Goal: Information Seeking & Learning: Learn about a topic

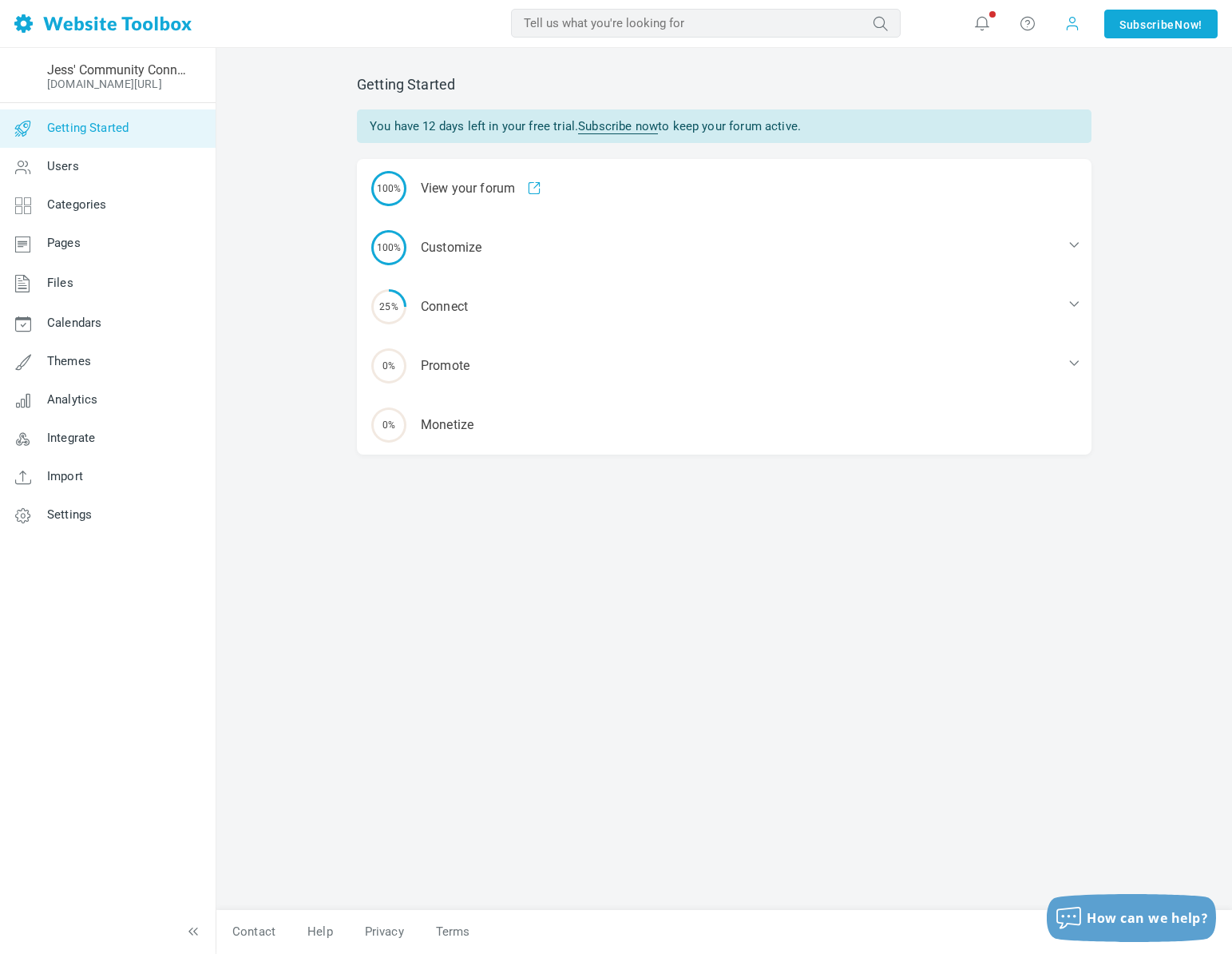
click at [1070, 31] on span at bounding box center [1072, 23] width 26 height 26
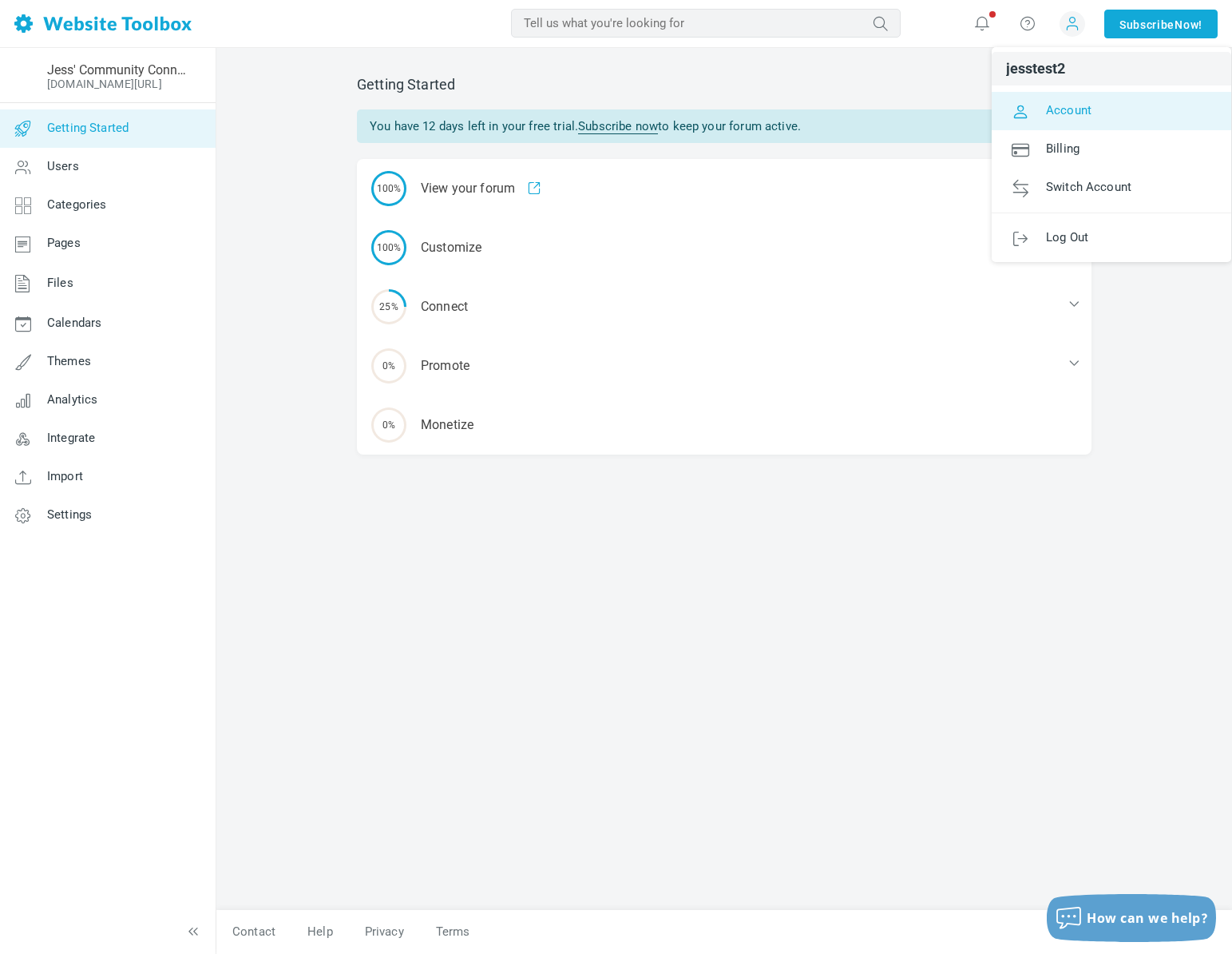
click at [1069, 117] on link "Account" at bounding box center [1111, 111] width 239 height 38
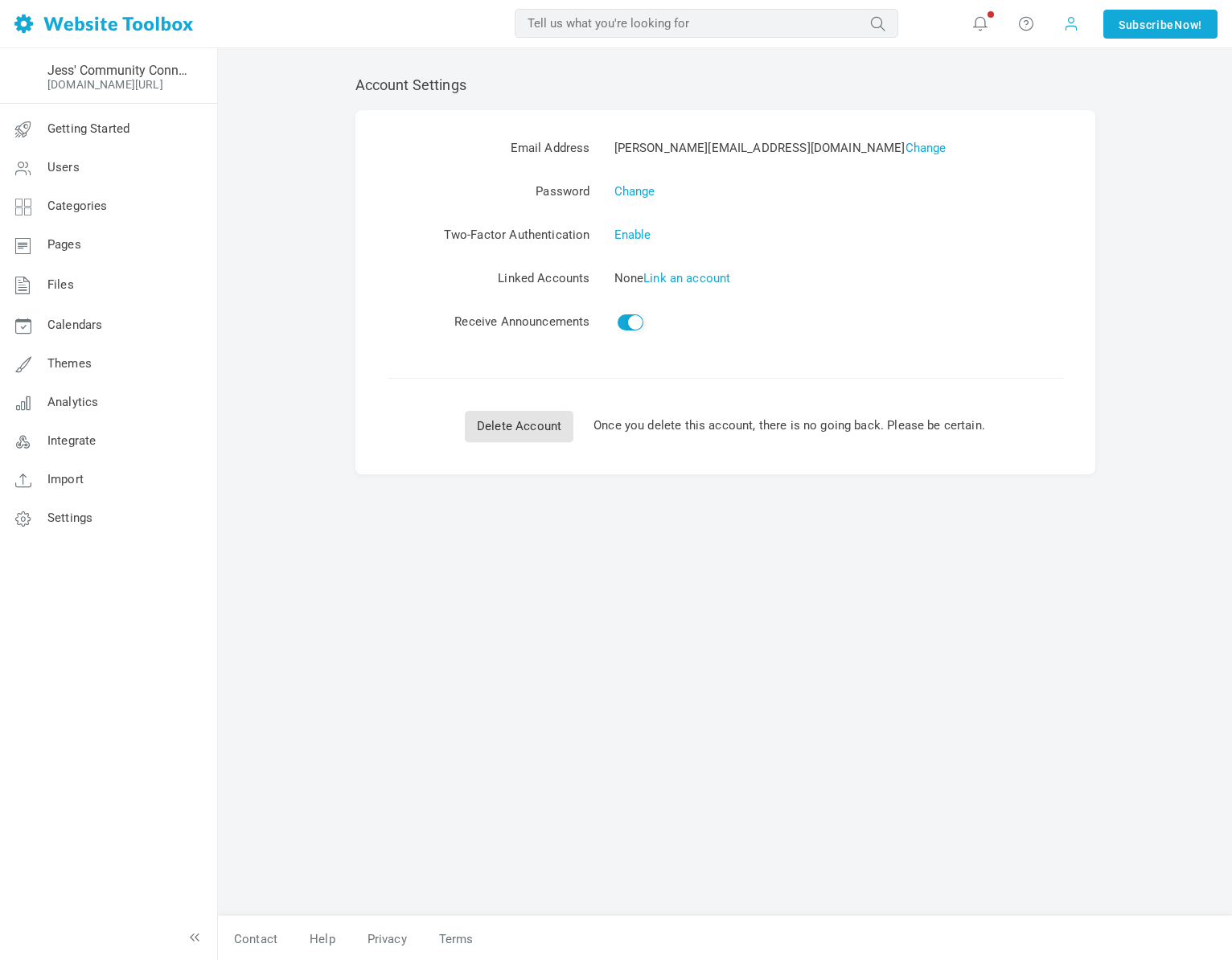
click at [1075, 30] on span at bounding box center [1070, 23] width 16 height 18
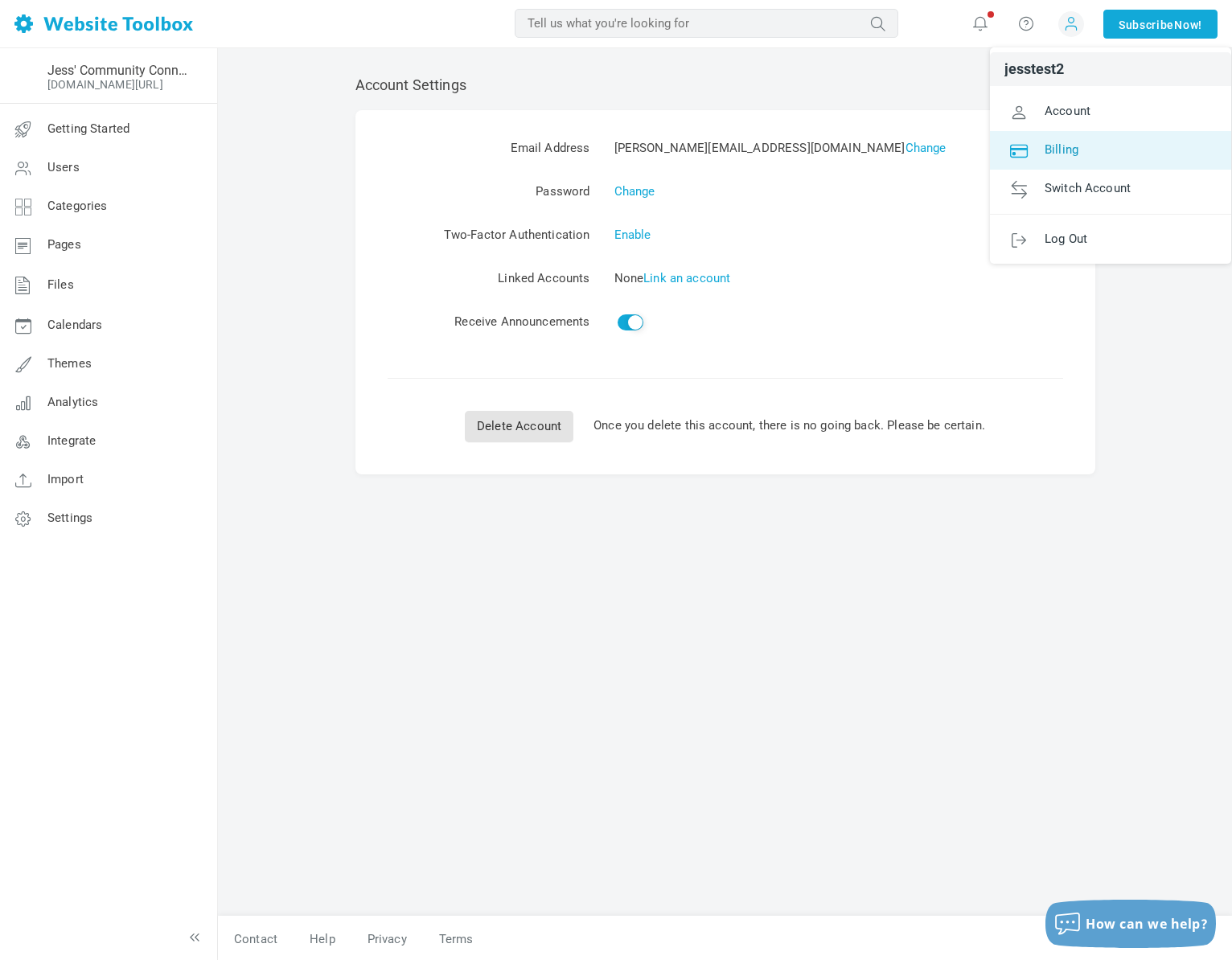
click at [1065, 141] on span "Billing" at bounding box center [1061, 148] width 33 height 14
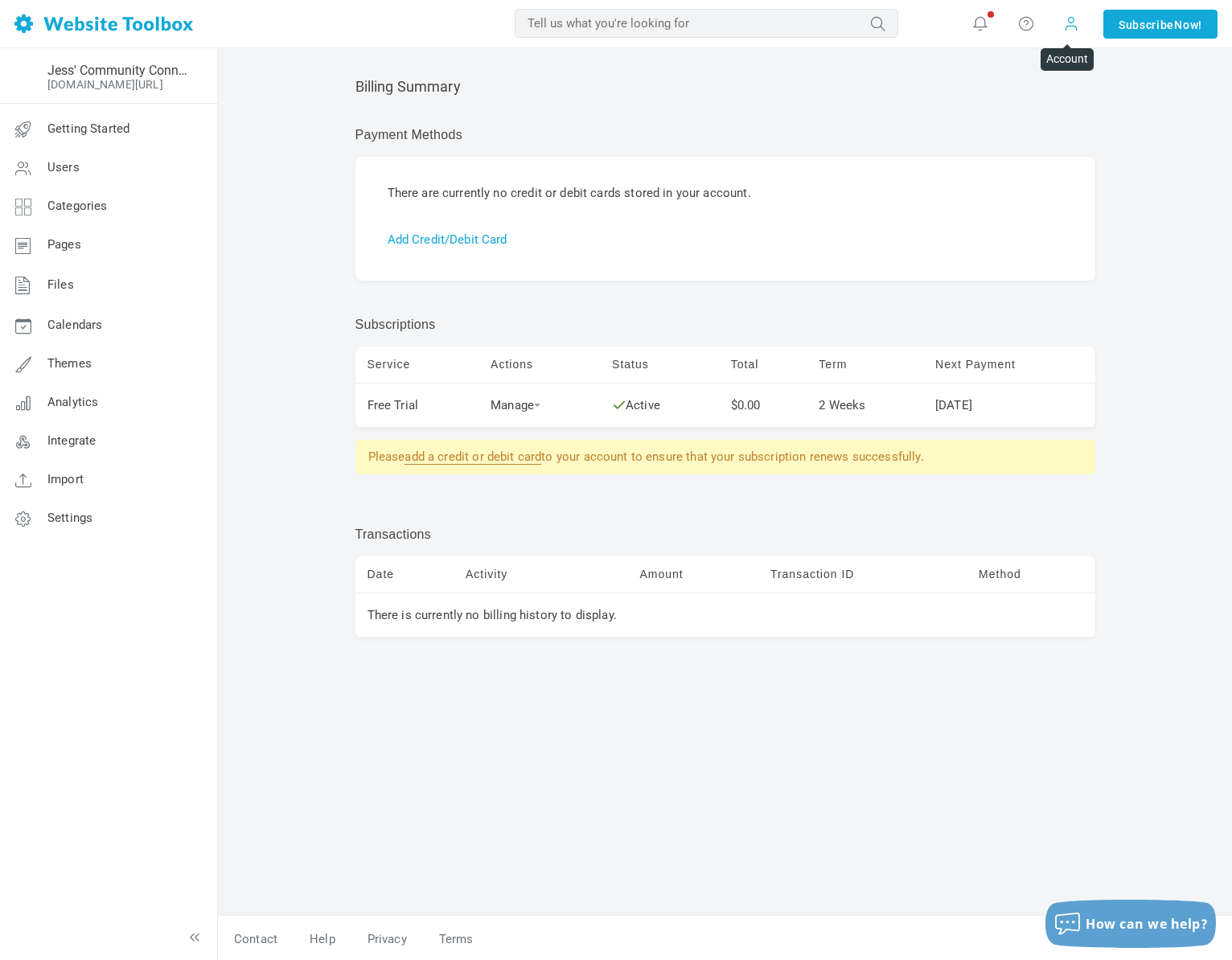
click at [1063, 18] on span at bounding box center [1070, 23] width 16 height 18
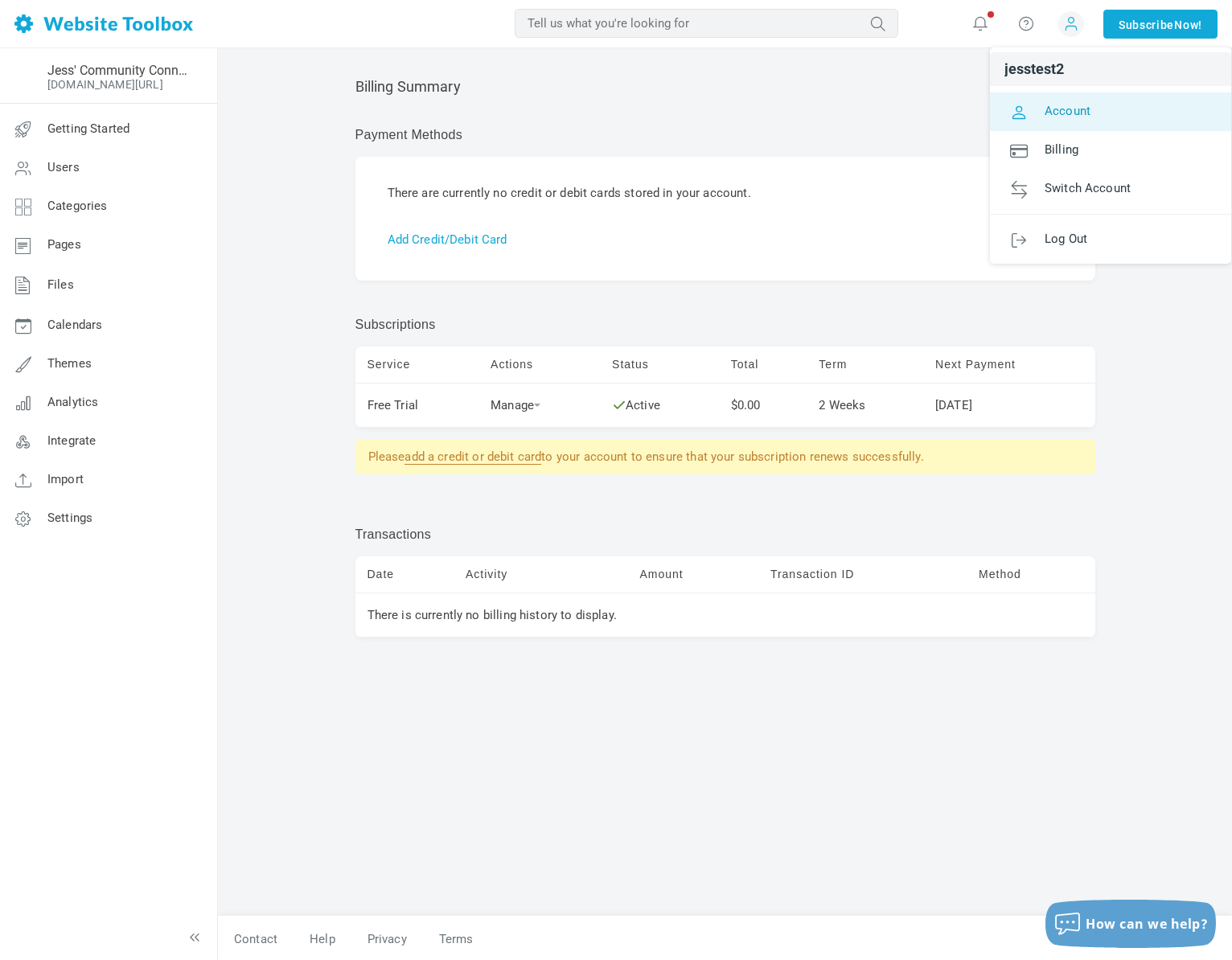
click at [1070, 112] on span "Account" at bounding box center [1067, 110] width 46 height 14
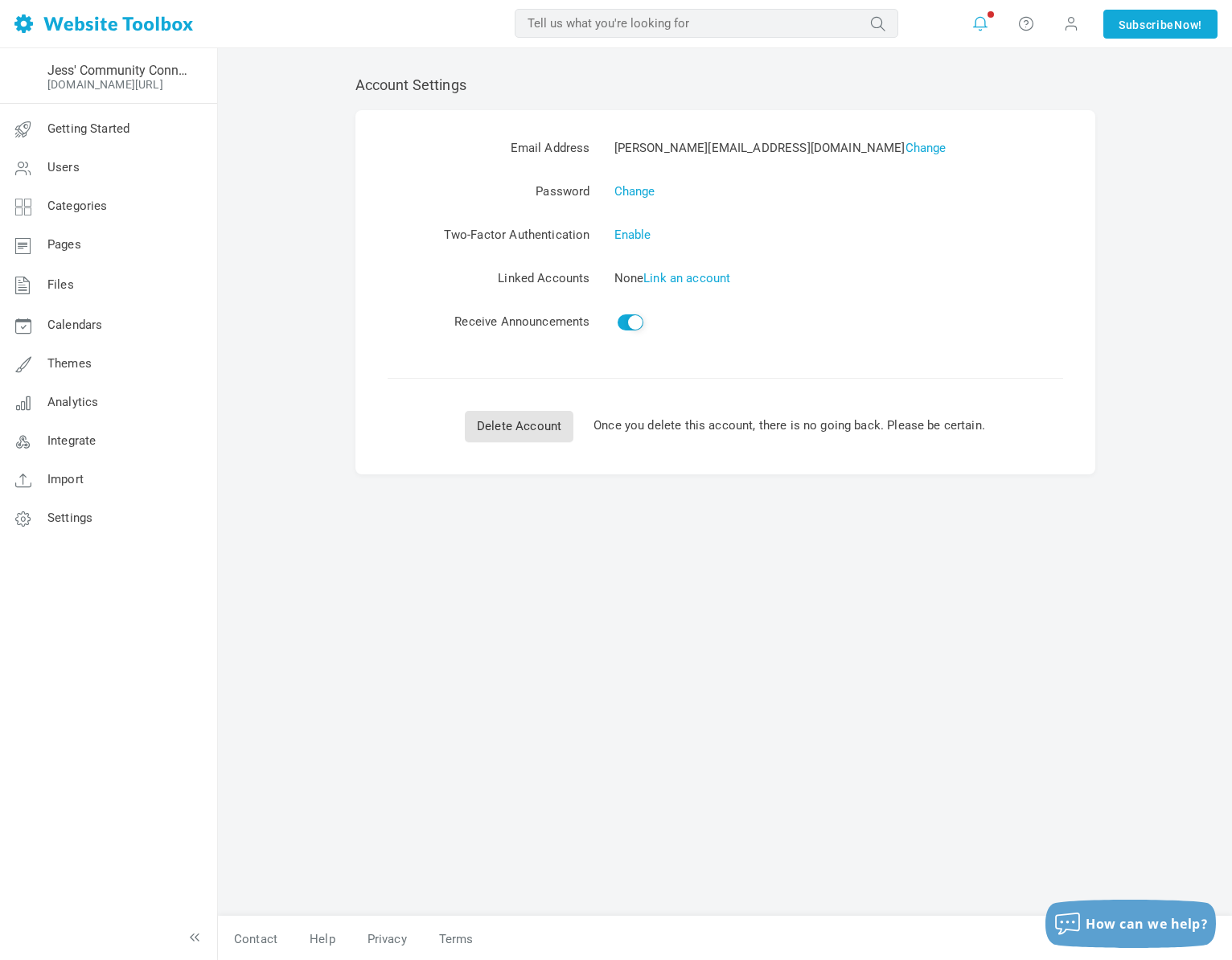
click at [979, 29] on icon at bounding box center [979, 23] width 16 height 18
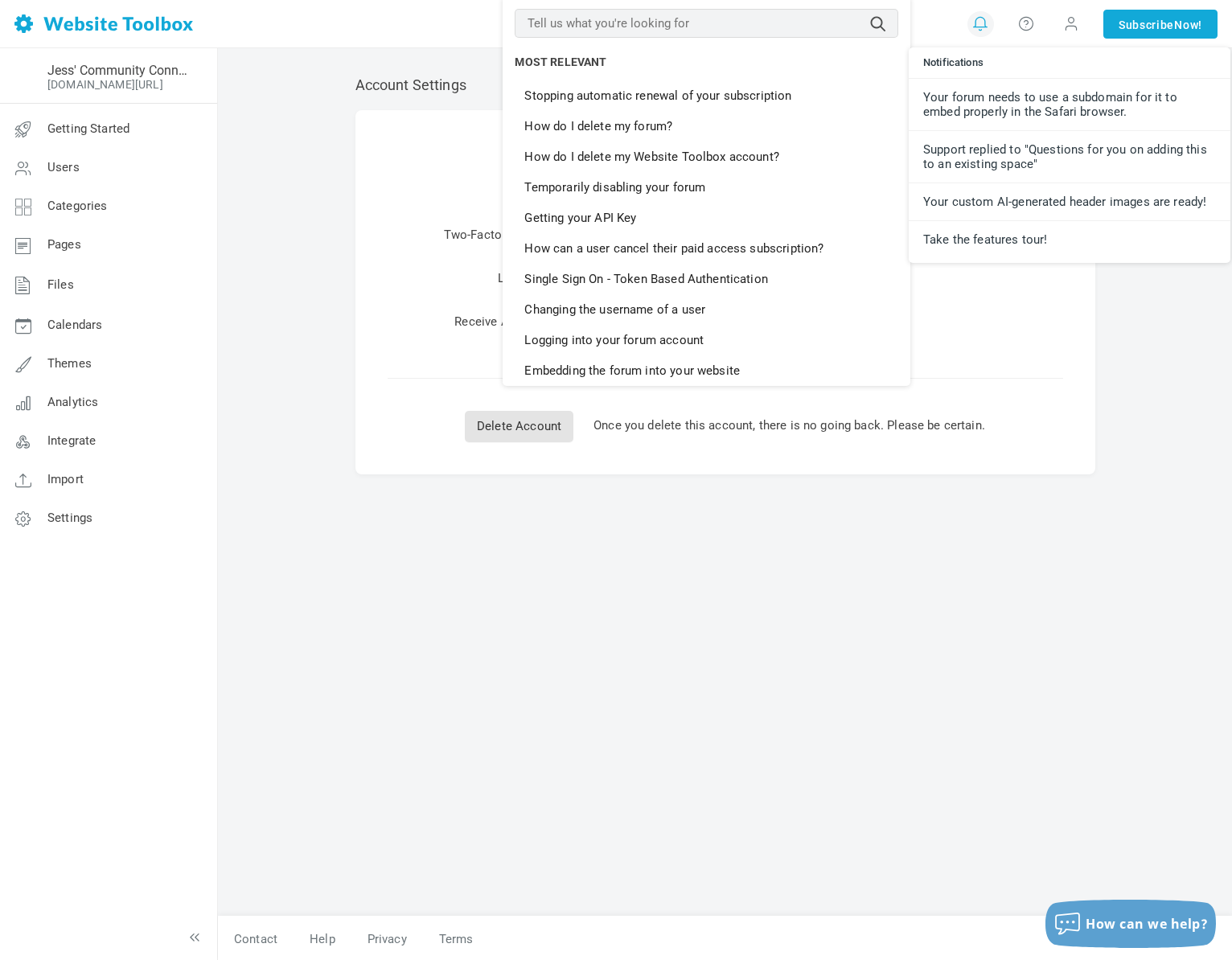
click at [768, 23] on input "text" at bounding box center [706, 23] width 383 height 29
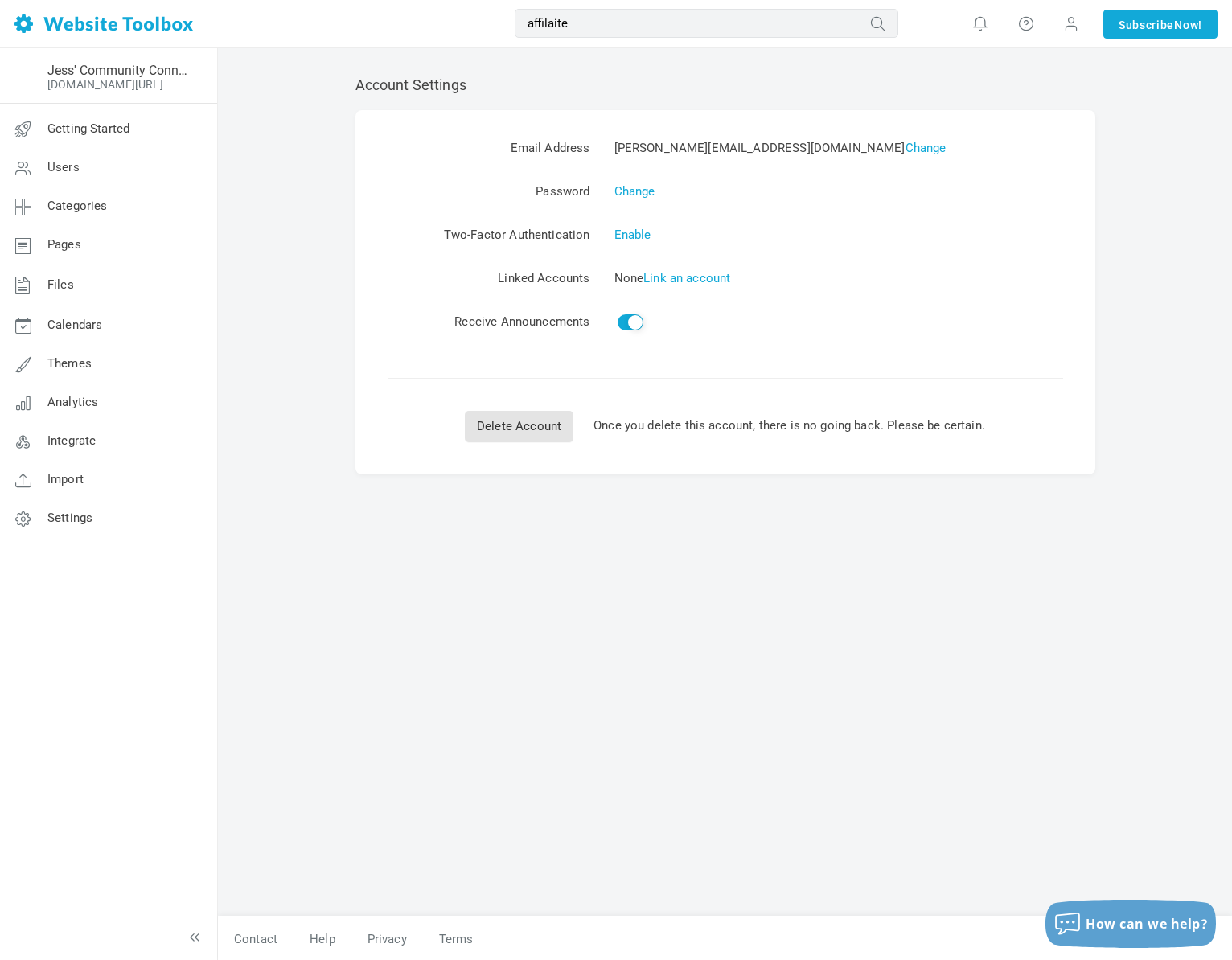
type input "affilaite"
click at [898, 12] on button "submit" at bounding box center [898, 12] width 0 height 0
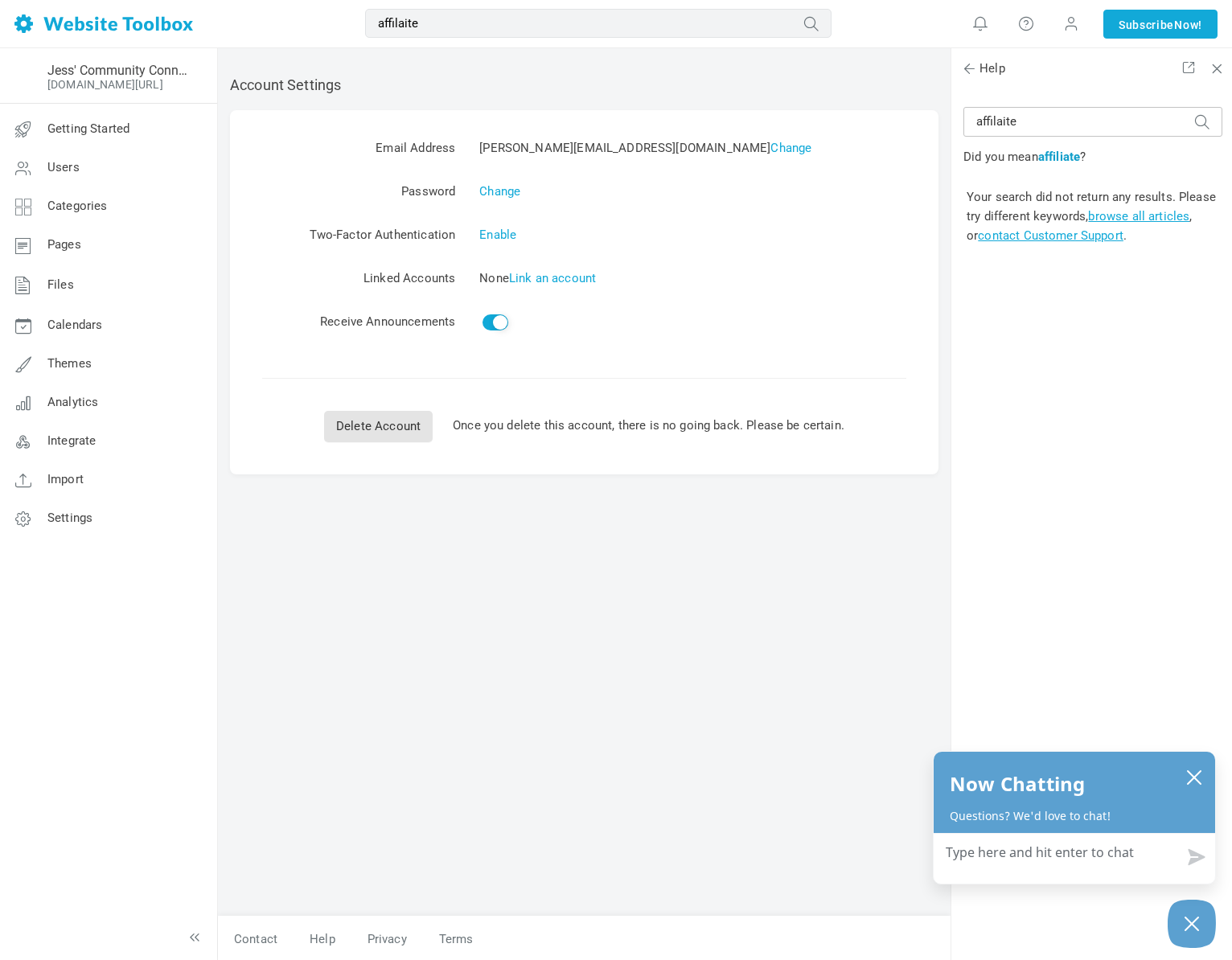
click at [1075, 155] on b "affiliate" at bounding box center [1059, 157] width 42 height 14
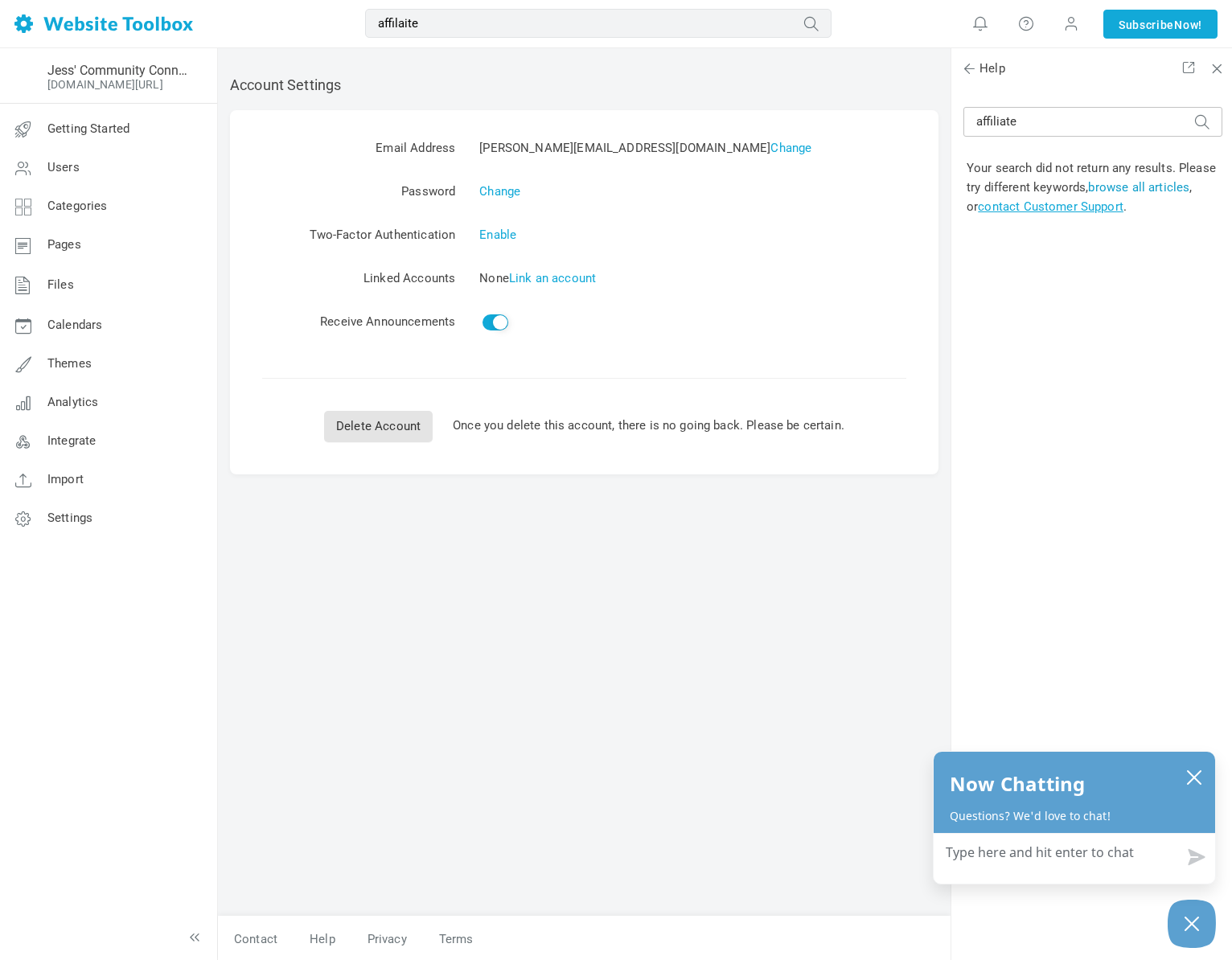
click at [1132, 192] on link "browse all articles" at bounding box center [1138, 187] width 101 height 14
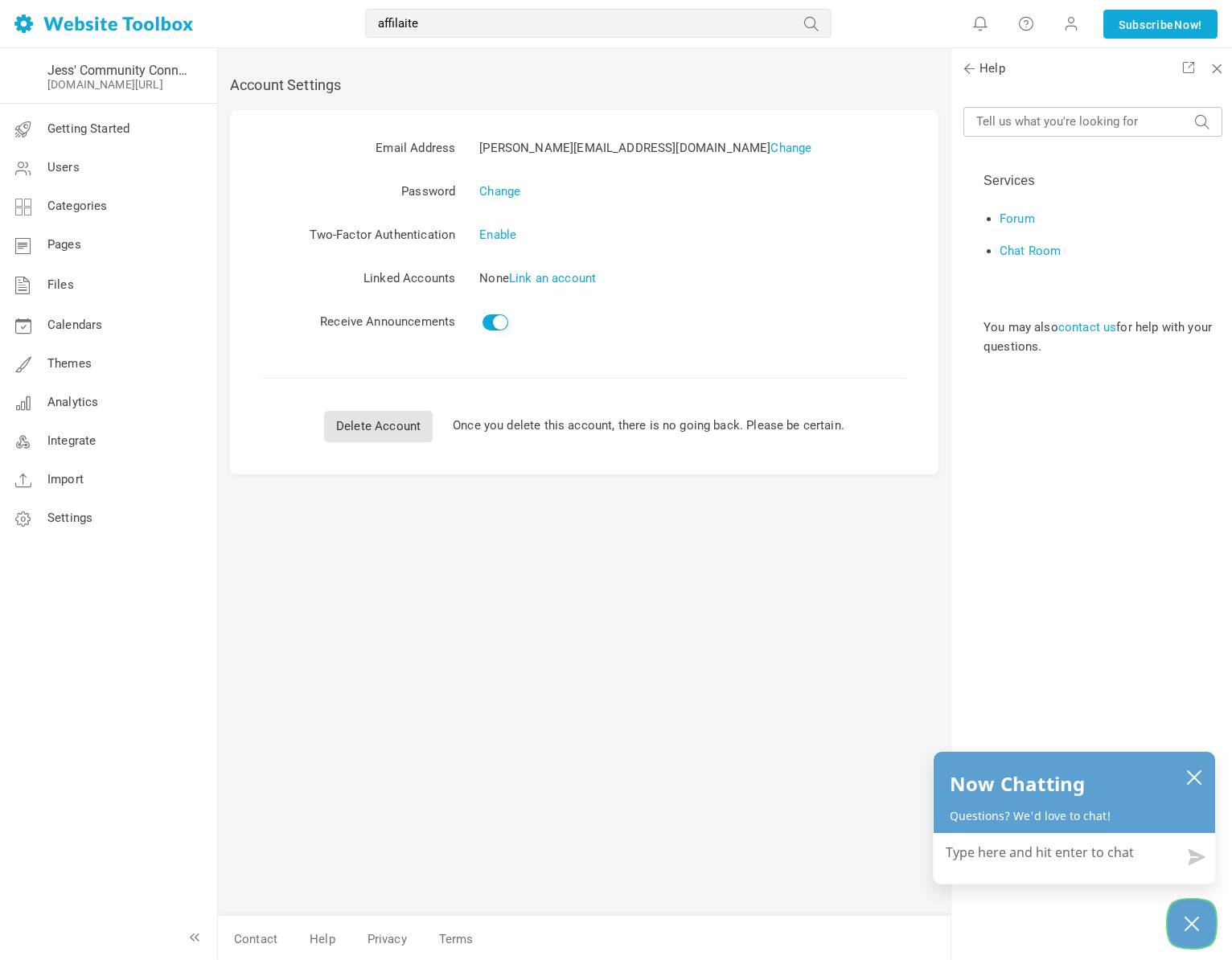
click at [1193, 927] on icon "Close Chatbox" at bounding box center [1191, 924] width 16 height 40
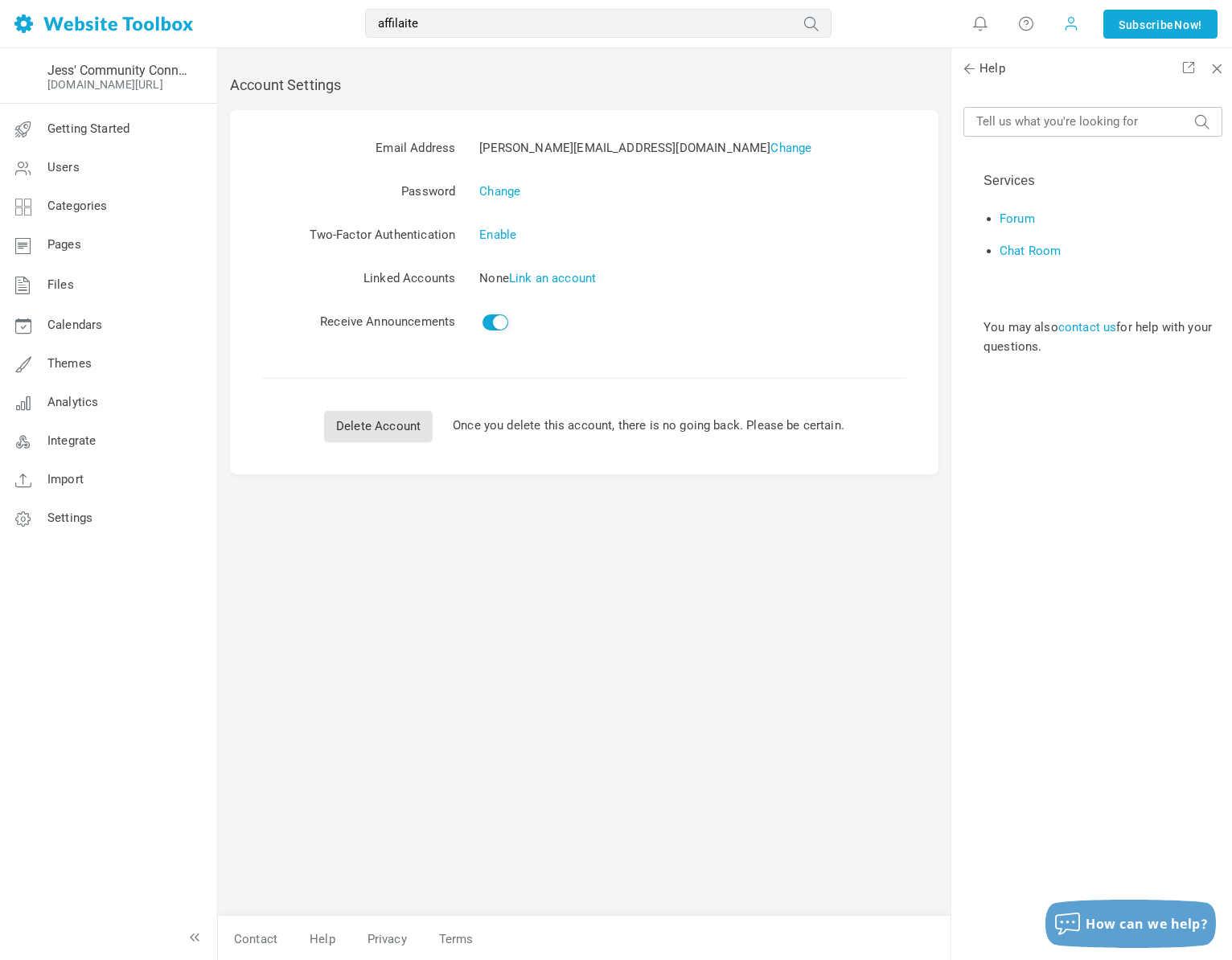
click at [1068, 26] on span at bounding box center [1070, 23] width 16 height 18
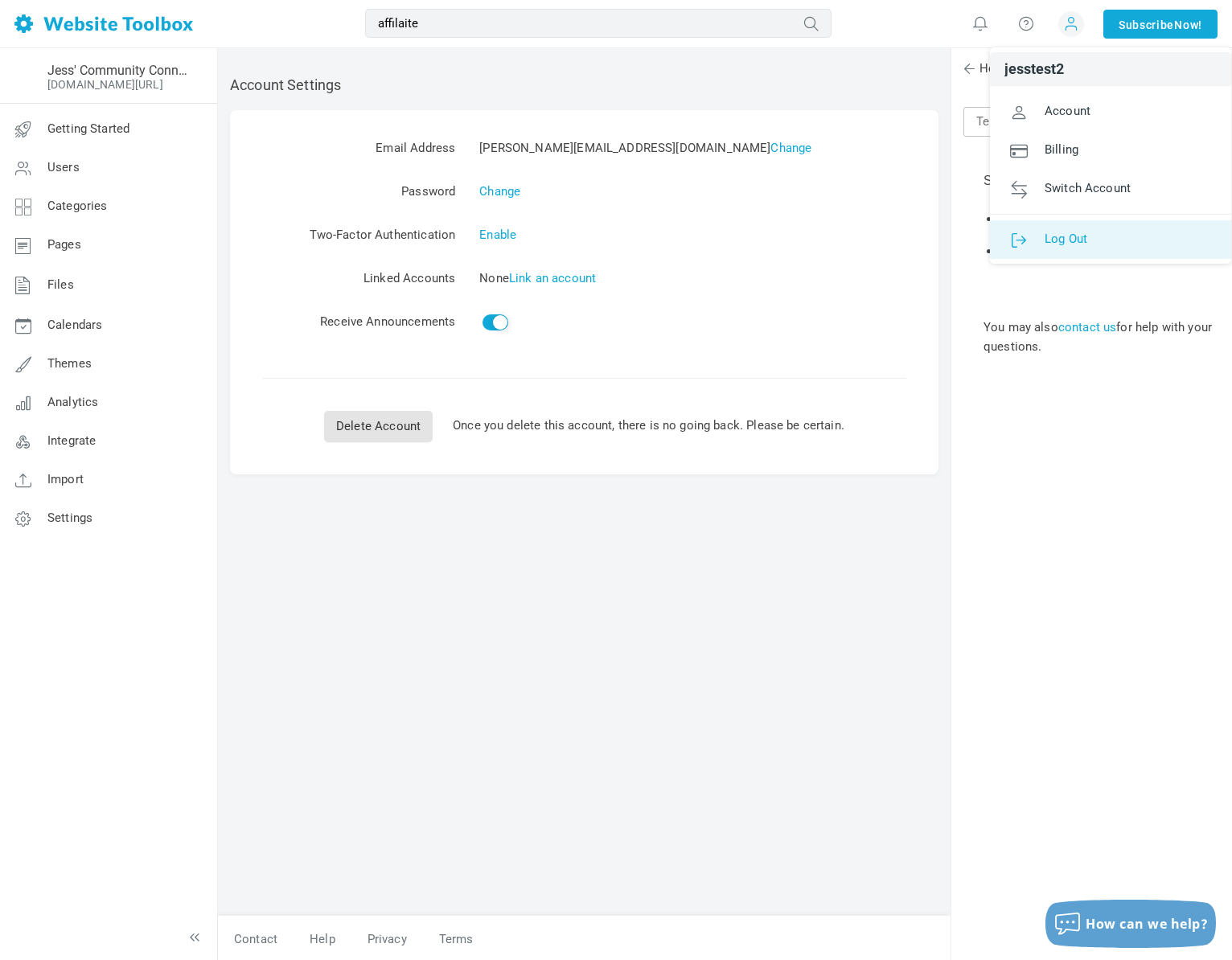
click at [1054, 235] on span "Log Out" at bounding box center [1065, 238] width 43 height 14
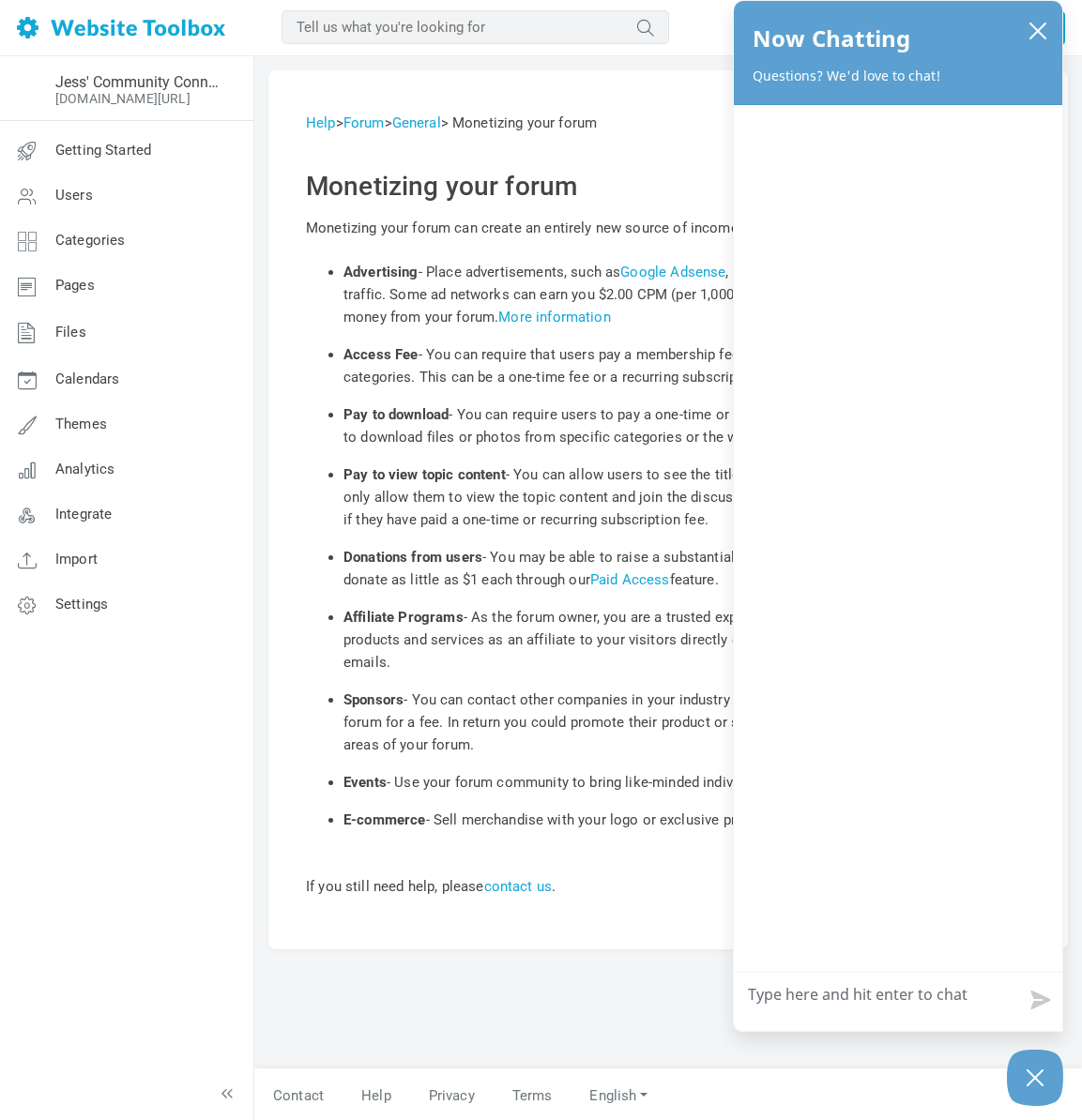
click at [159, 756] on div "Jess' Community Connection Corner jessicascotten.kartra.com/portal/8Xqr902SdmCp…" at bounding box center [126, 588] width 254 height 1063
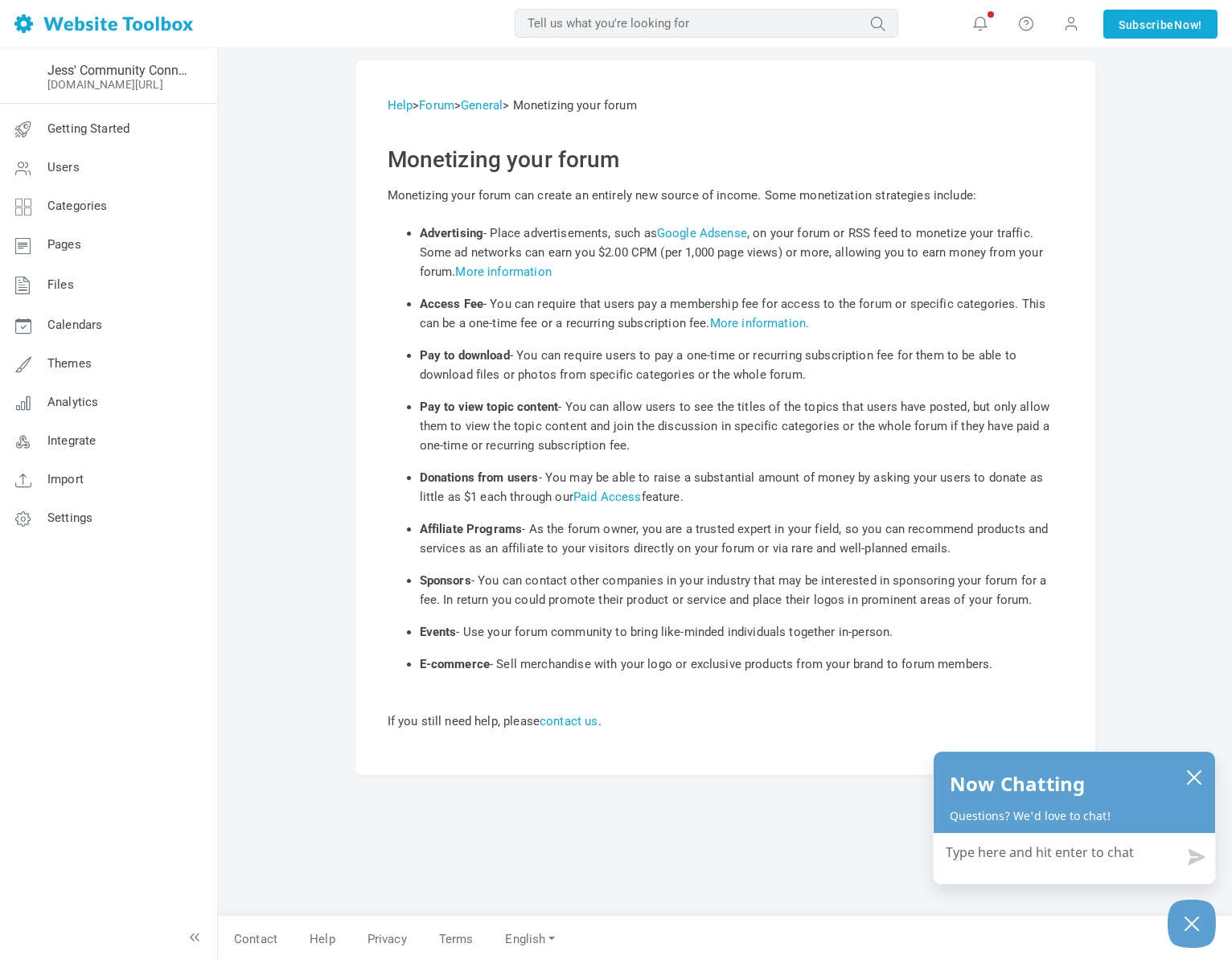
scroll to position [2, 0]
click at [101, 509] on link "Settings" at bounding box center [108, 519] width 218 height 39
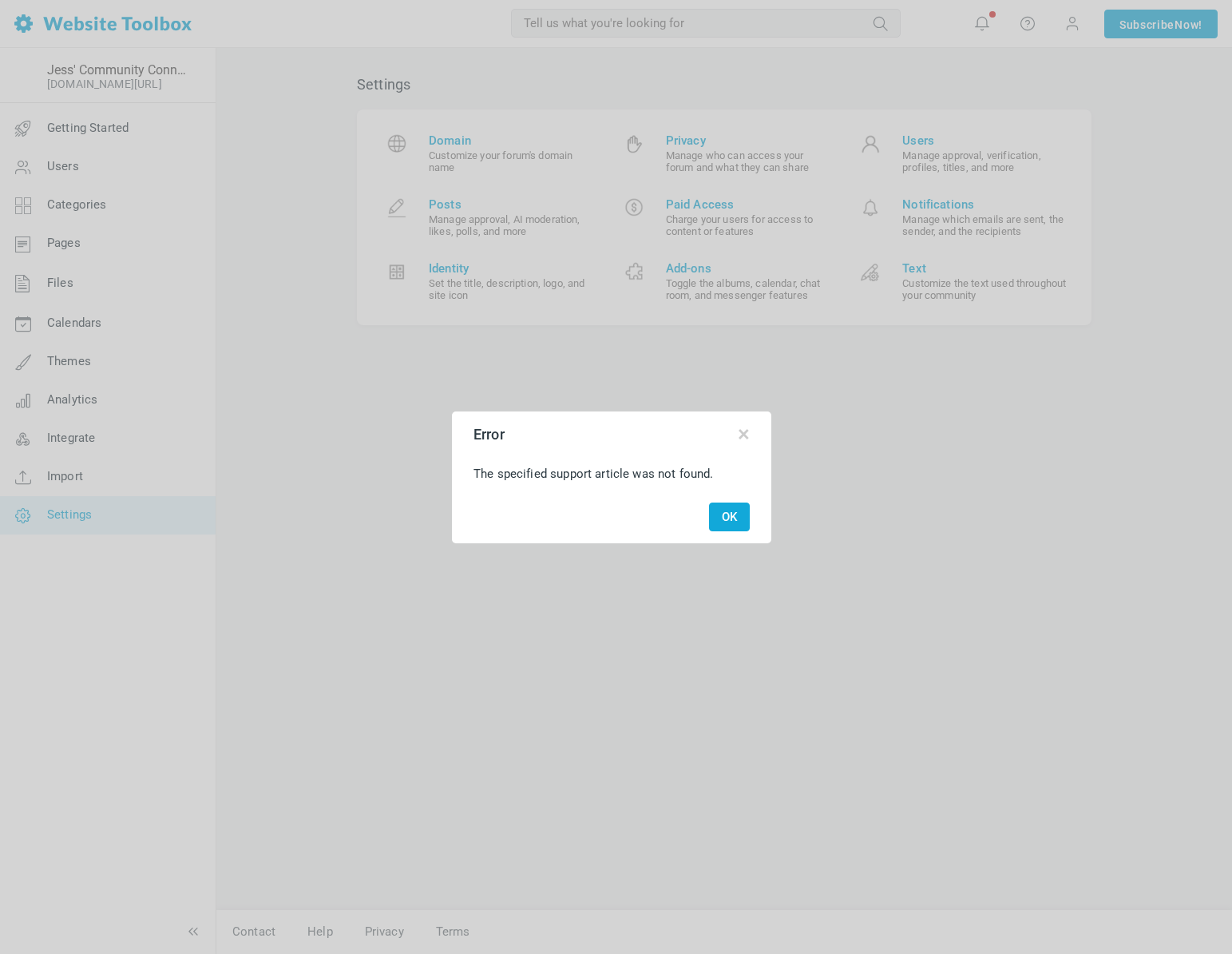
click at [721, 527] on button "OK" at bounding box center [729, 517] width 41 height 30
